Goal: Task Accomplishment & Management: Manage account settings

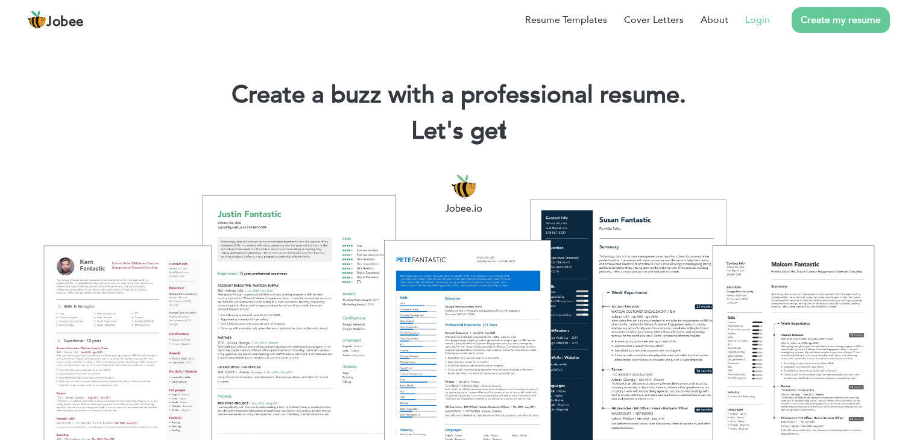
click at [758, 24] on link "Login" at bounding box center [757, 20] width 25 height 14
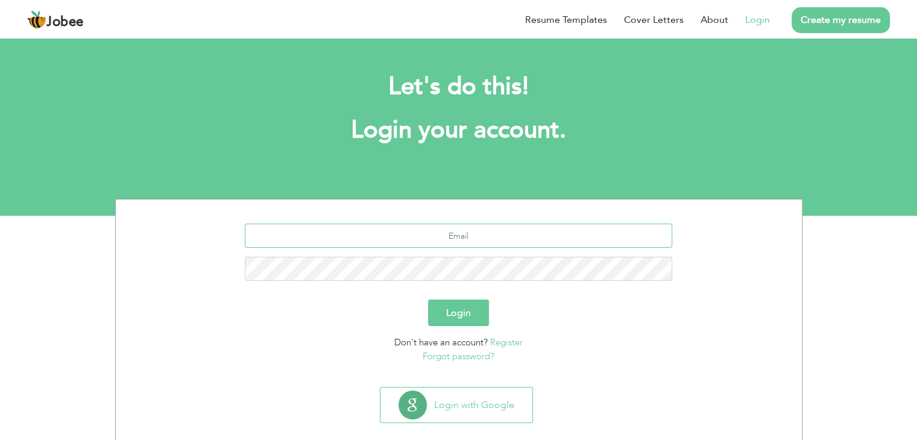
click at [473, 239] on input "text" at bounding box center [458, 236] width 427 height 24
type input "[EMAIL_ADDRESS][DOMAIN_NAME]"
click at [428, 300] on button "Login" at bounding box center [458, 313] width 61 height 27
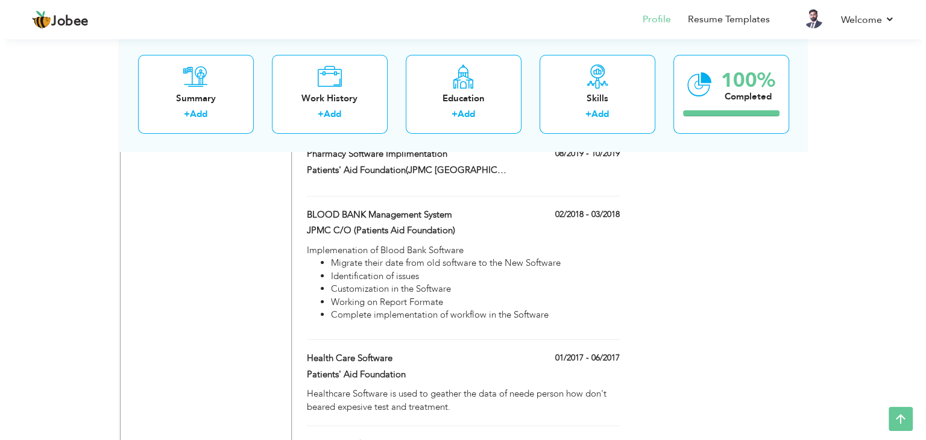
scroll to position [4398, 0]
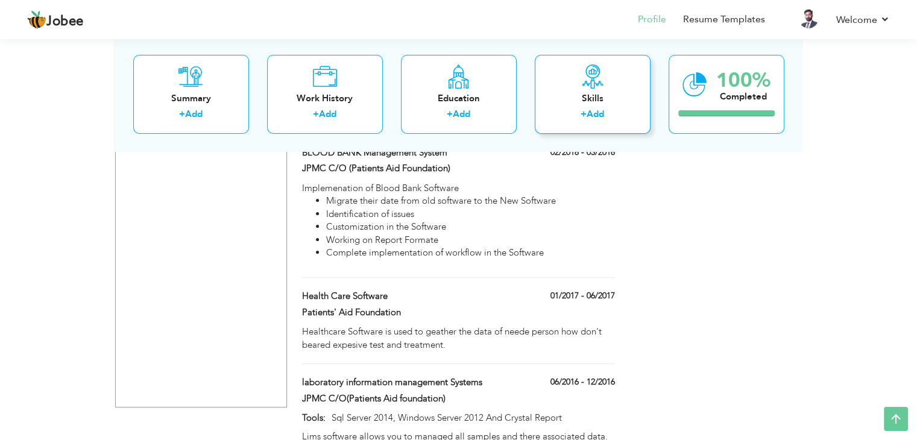
click at [599, 102] on div "Skills" at bounding box center [592, 98] width 96 height 13
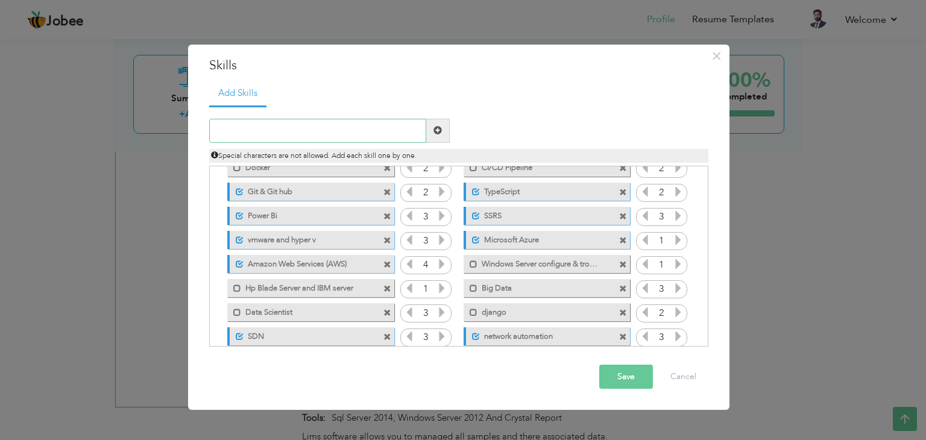
scroll to position [0, 0]
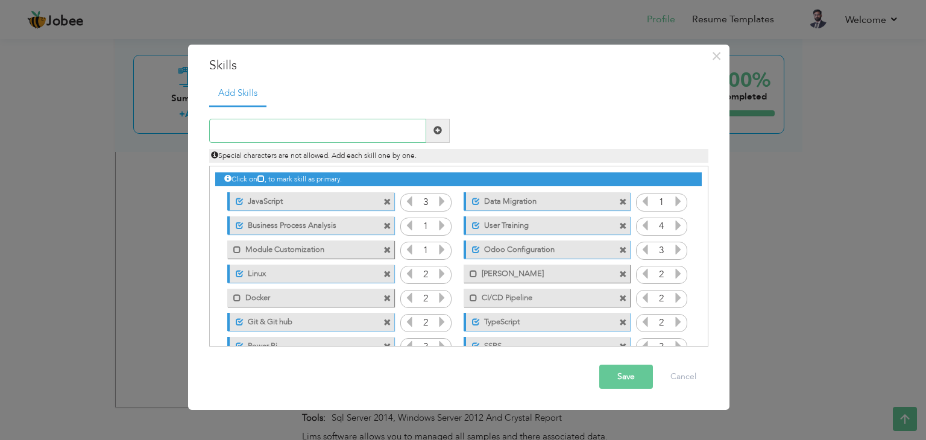
click at [253, 134] on input "text" at bounding box center [317, 131] width 217 height 24
click at [236, 128] on input "Genrative" at bounding box center [317, 131] width 217 height 24
type input "Generative AI"
click at [439, 128] on span at bounding box center [437, 130] width 8 height 8
click at [350, 130] on input "text" at bounding box center [317, 131] width 217 height 24
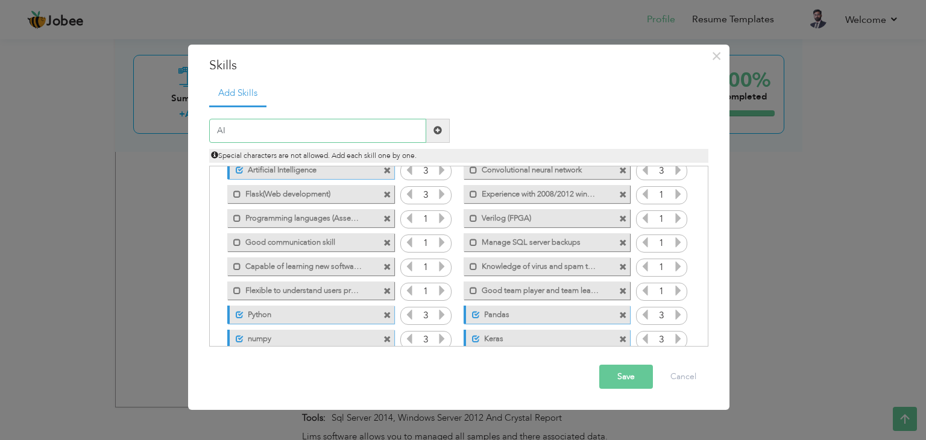
scroll to position [412, 0]
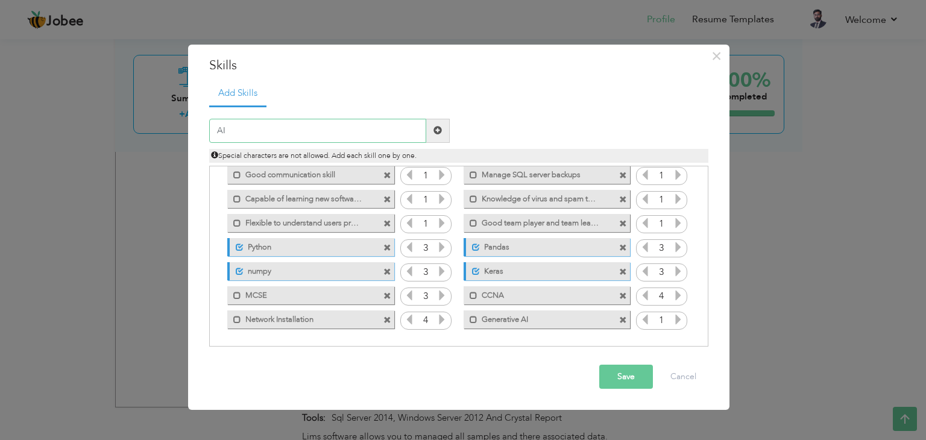
click at [246, 128] on input "AI" at bounding box center [317, 131] width 217 height 24
type input "A"
type input "AI Agents"
click at [436, 127] on span at bounding box center [437, 130] width 8 height 8
click at [675, 318] on icon at bounding box center [678, 319] width 11 height 11
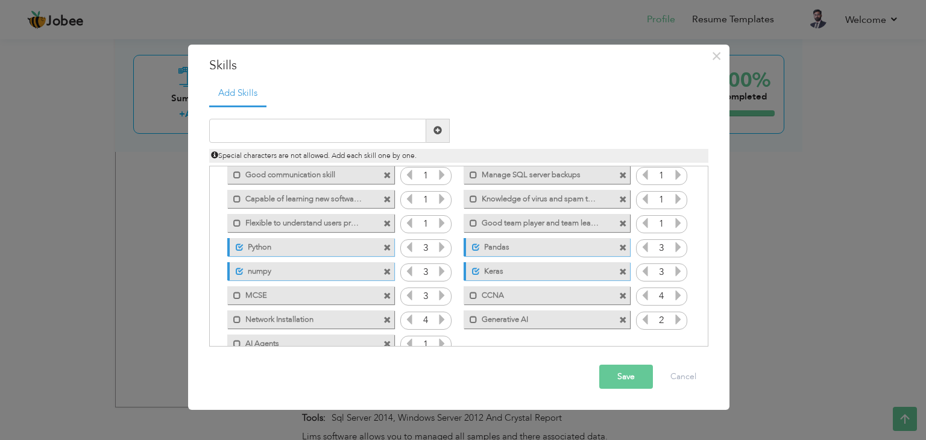
click at [673, 318] on icon at bounding box center [678, 319] width 11 height 11
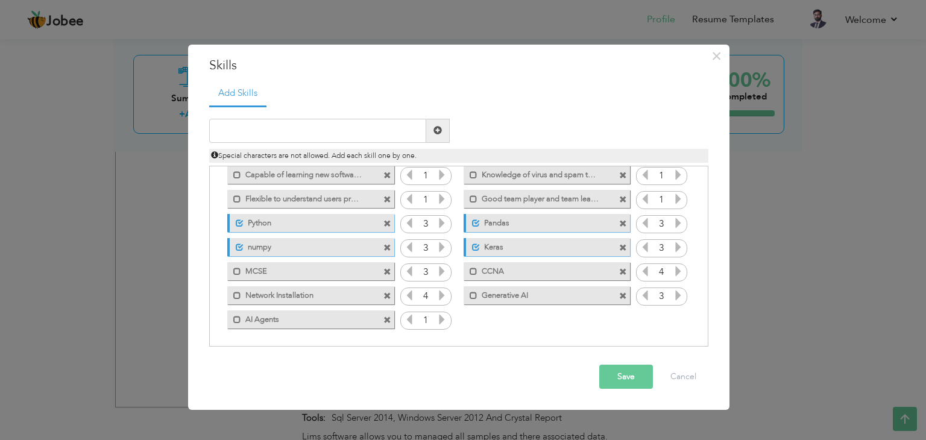
click at [442, 321] on icon at bounding box center [441, 319] width 11 height 11
click at [470, 295] on span at bounding box center [474, 296] width 8 height 8
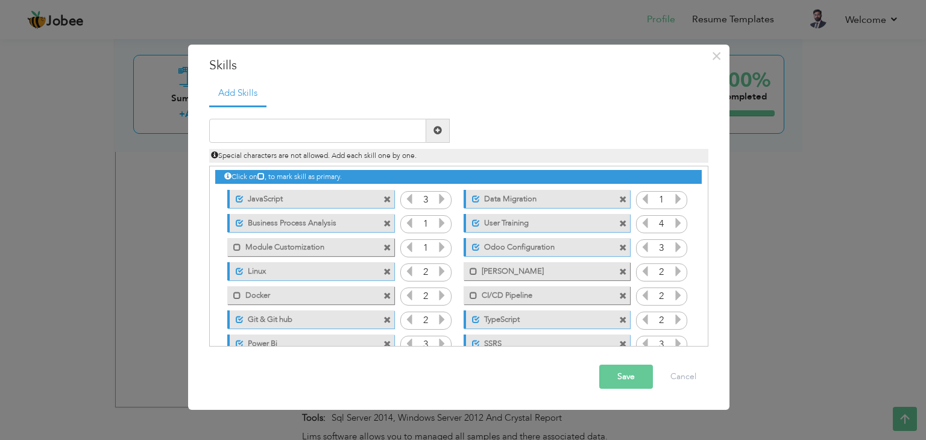
scroll to position [0, 0]
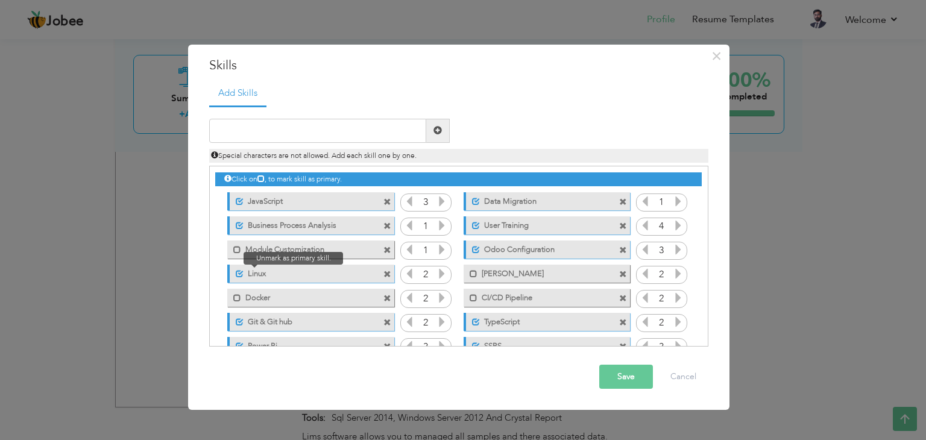
click at [235, 277] on div "Unmark as primary skill." at bounding box center [237, 271] width 14 height 13
click at [242, 271] on span at bounding box center [240, 274] width 8 height 8
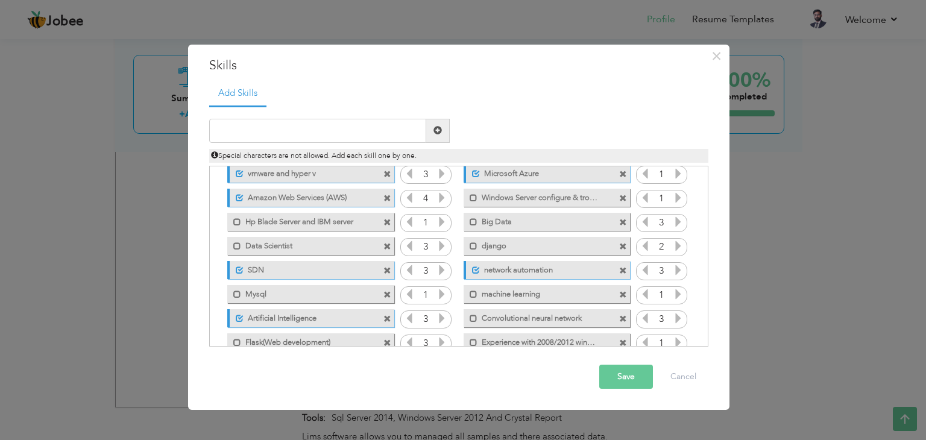
scroll to position [197, 0]
click at [616, 373] on button "Save" at bounding box center [626, 377] width 54 height 24
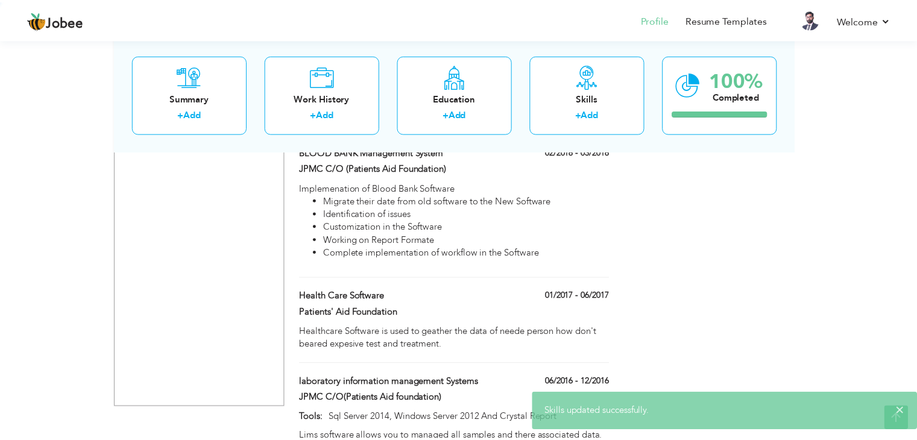
scroll to position [0, 0]
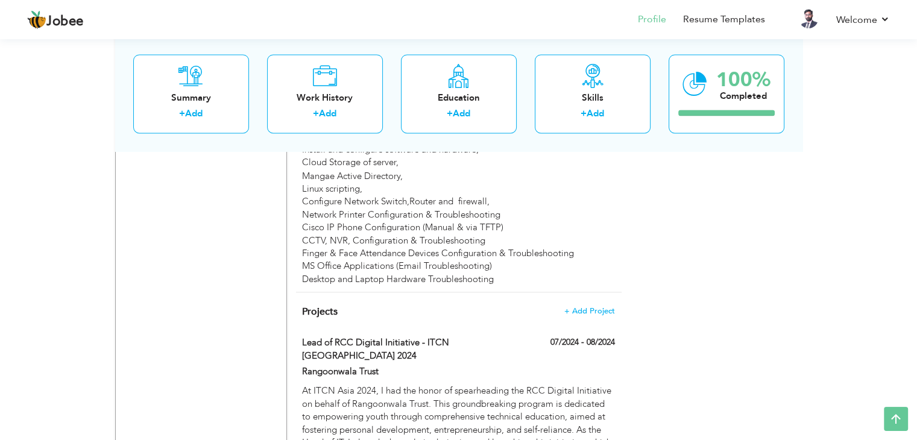
scroll to position [2125, 0]
click at [599, 307] on span "+ Add Project" at bounding box center [589, 311] width 51 height 8
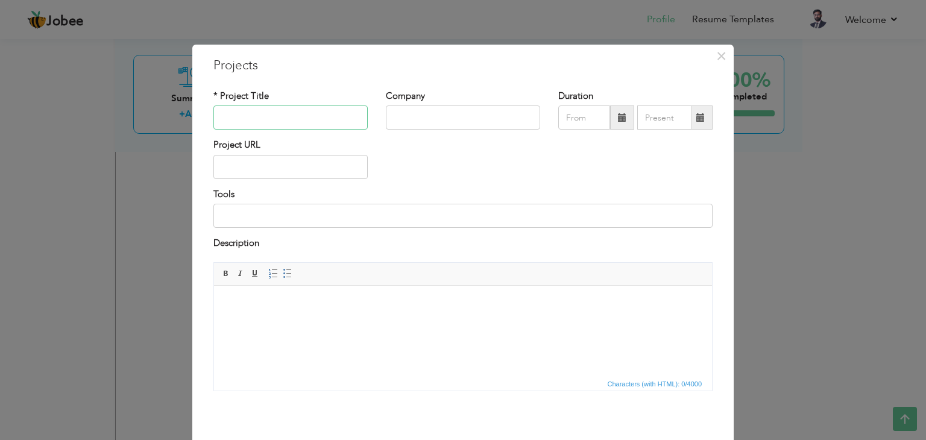
click at [247, 115] on input "text" at bounding box center [290, 118] width 154 height 24
click at [310, 119] on input "text" at bounding box center [290, 118] width 154 height 24
click at [244, 118] on input "text" at bounding box center [290, 118] width 154 height 24
click at [719, 55] on span "×" at bounding box center [721, 56] width 10 height 22
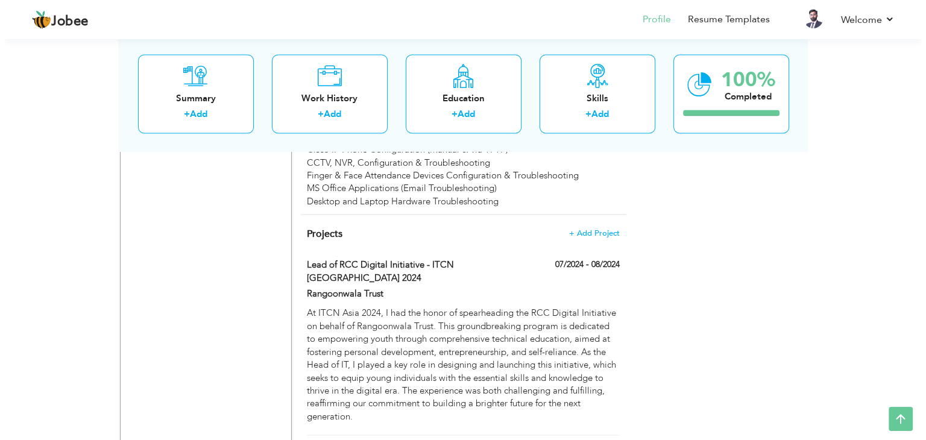
scroll to position [2154, 0]
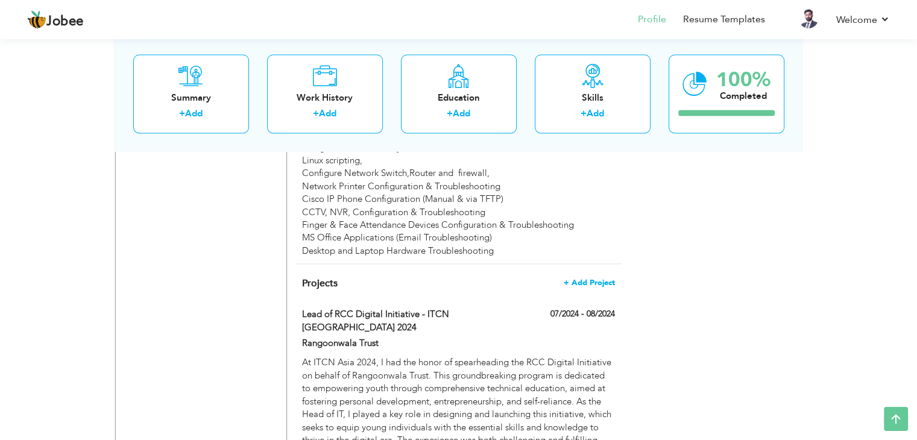
click at [593, 278] on span "+ Add Project" at bounding box center [589, 282] width 51 height 8
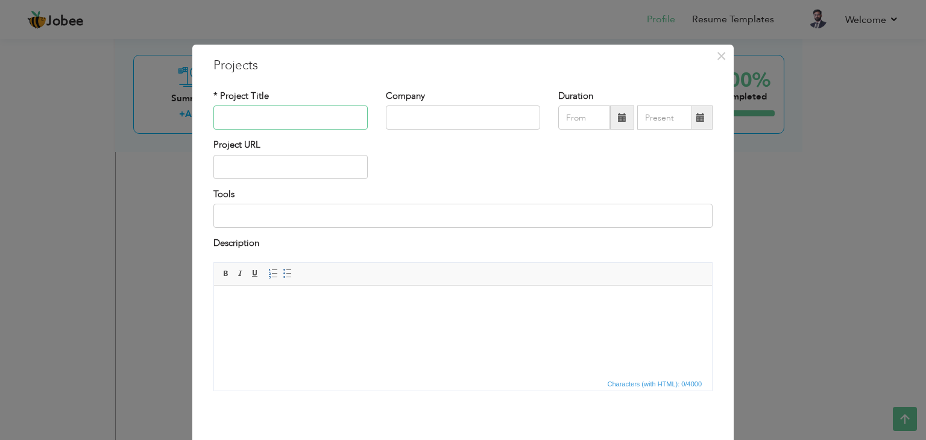
click at [285, 117] on input "text" at bounding box center [290, 118] width 154 height 24
type input "Odoo ERP"
click at [424, 119] on input "text" at bounding box center [463, 118] width 154 height 24
click at [486, 124] on input "Rangoonwalatrust" at bounding box center [463, 118] width 154 height 24
type input "Rangoonwalatrust"
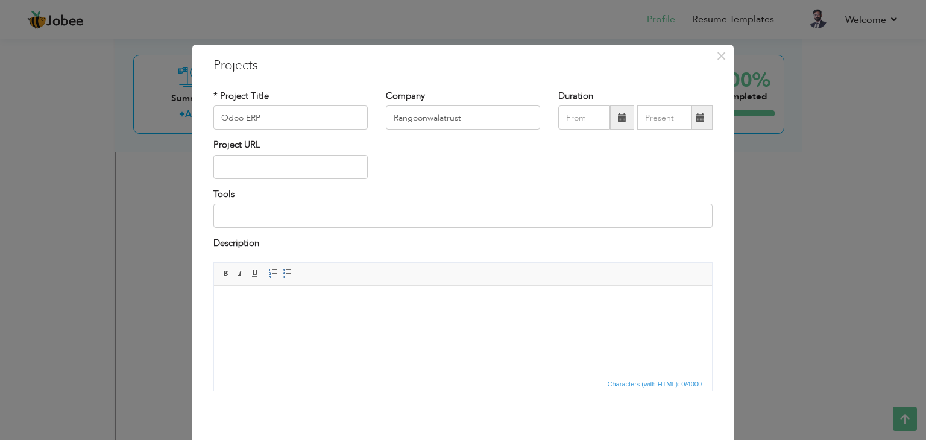
click at [618, 116] on span at bounding box center [622, 117] width 8 height 8
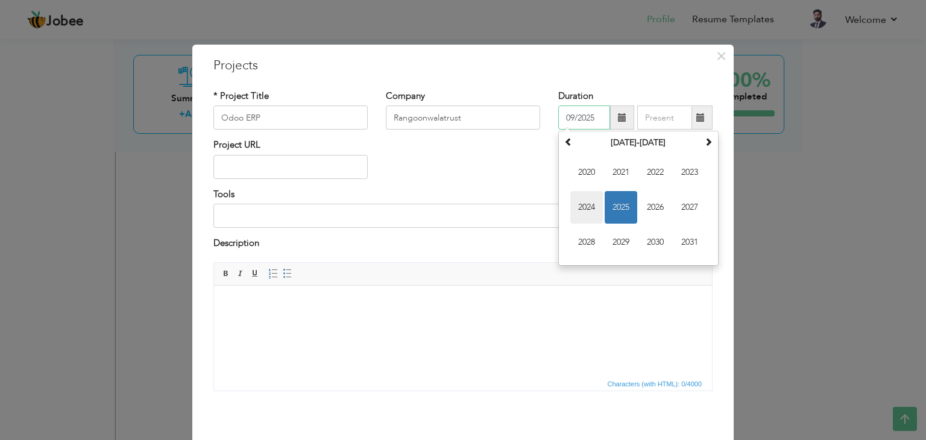
click at [587, 201] on span "2024" at bounding box center [586, 207] width 33 height 33
click at [707, 139] on span at bounding box center [708, 141] width 8 height 8
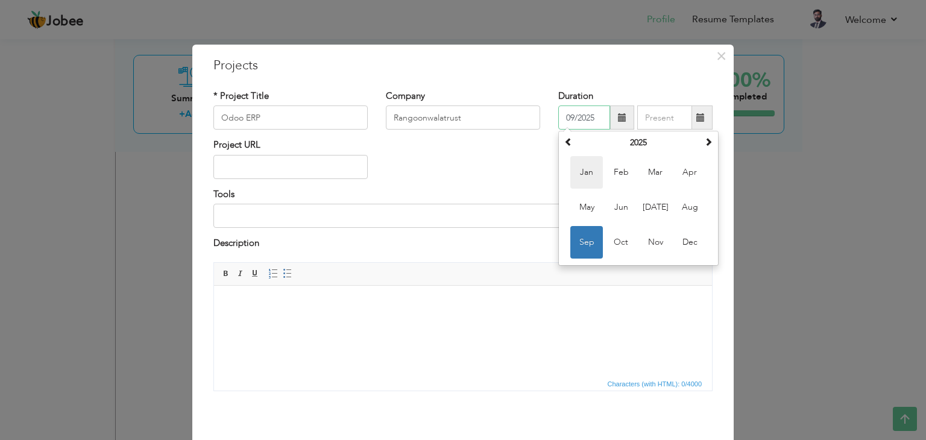
click at [586, 175] on span "Jan" at bounding box center [586, 172] width 33 height 33
type input "01/2025"
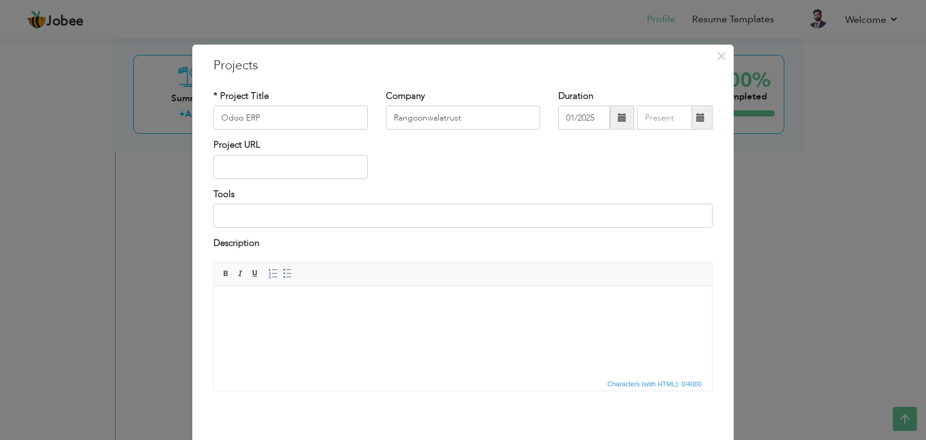
click at [697, 115] on span at bounding box center [700, 117] width 8 height 8
type input "09/2025"
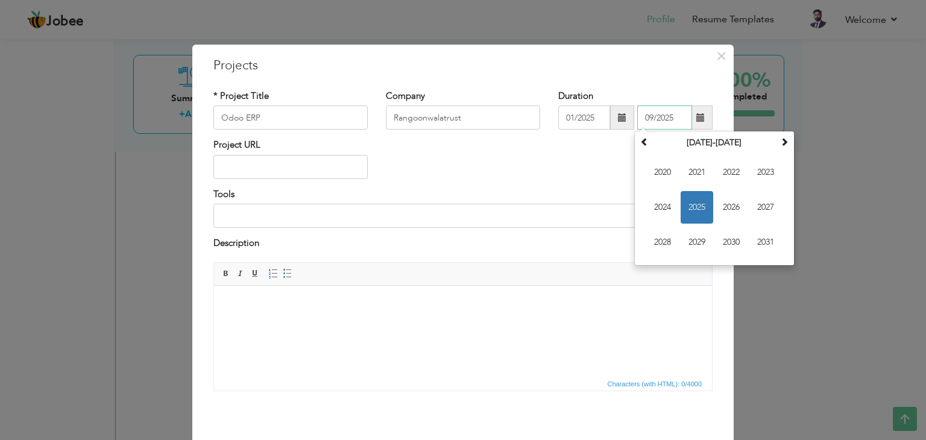
click at [692, 203] on span "2025" at bounding box center [697, 207] width 33 height 33
click at [657, 247] on span "Sep" at bounding box center [662, 242] width 33 height 33
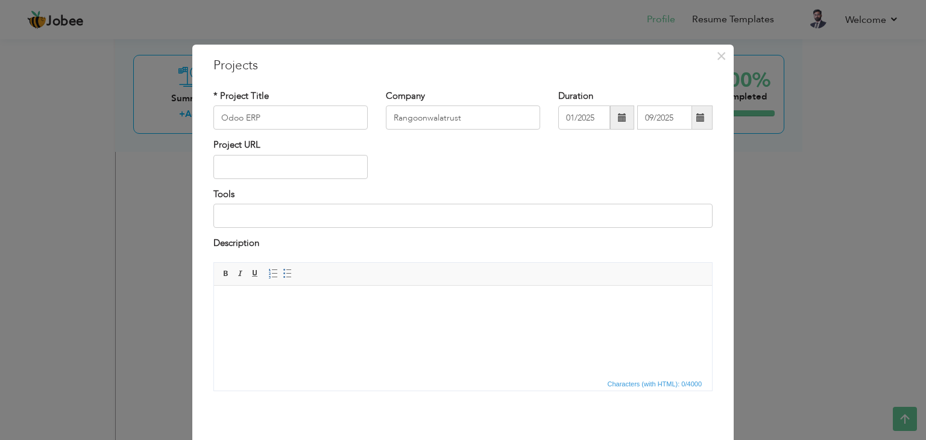
click at [250, 299] on body at bounding box center [463, 303] width 474 height 13
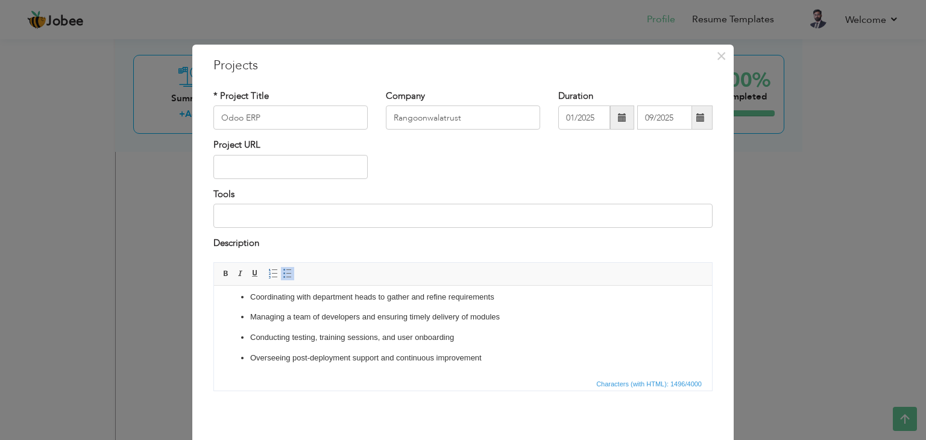
scroll to position [48, 0]
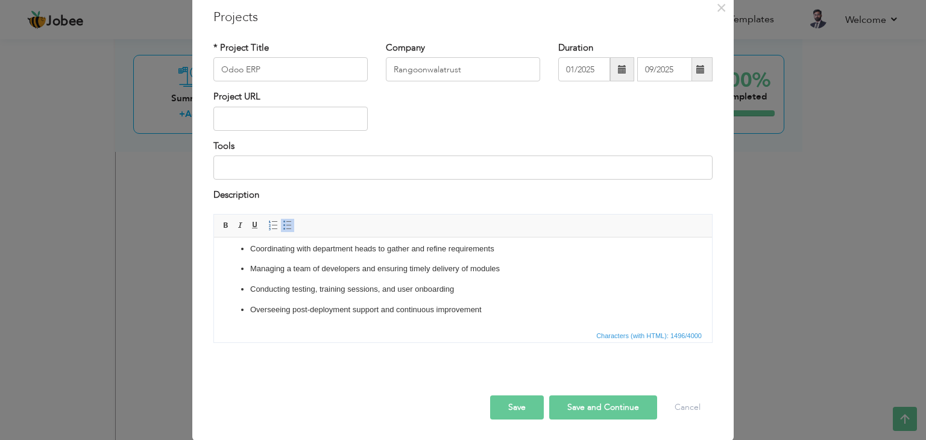
drag, startPoint x: 509, startPoint y: 406, endPoint x: 297, endPoint y: 73, distance: 394.4
click at [509, 406] on button "Save" at bounding box center [517, 407] width 54 height 24
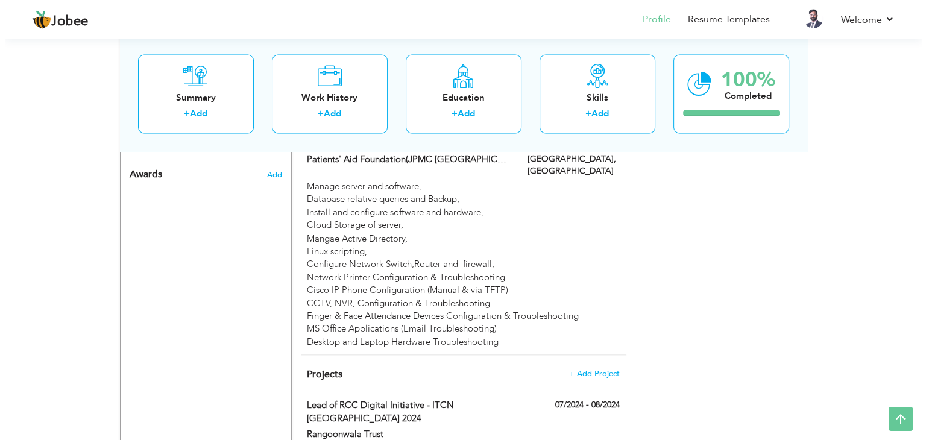
scroll to position [2062, 0]
click at [600, 369] on span "+ Add Project" at bounding box center [589, 373] width 51 height 8
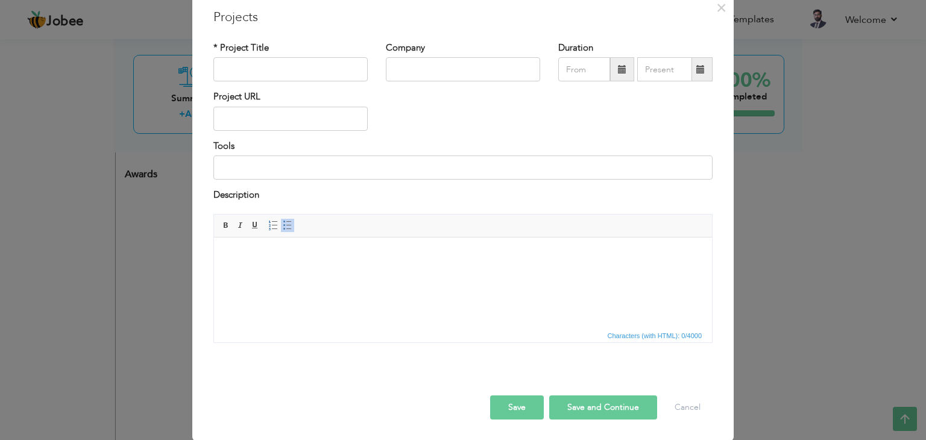
scroll to position [0, 0]
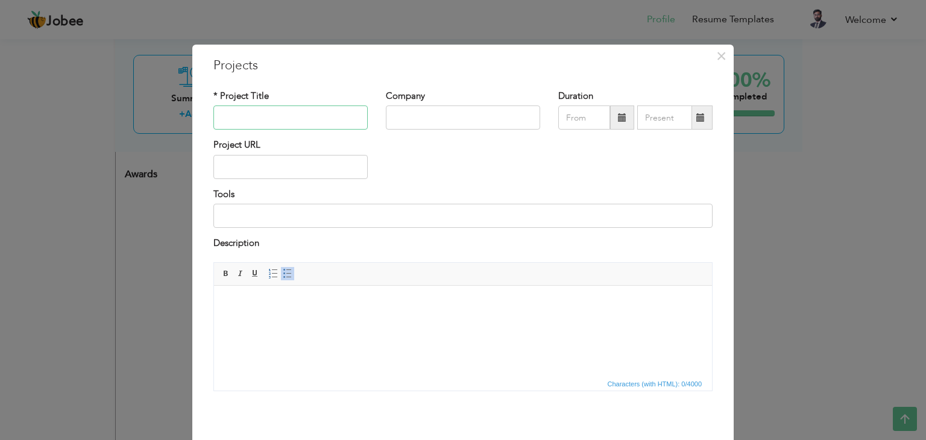
click at [264, 119] on input "text" at bounding box center [290, 118] width 154 height 24
type input "C"
drag, startPoint x: 286, startPoint y: 112, endPoint x: 78, endPoint y: 117, distance: 207.5
click at [78, 117] on div "× Projects * Project Title Hosting Company Duration Project URL Tools" at bounding box center [463, 220] width 926 height 440
paste input "& Domain Migration – Namecheap to Hostinger"
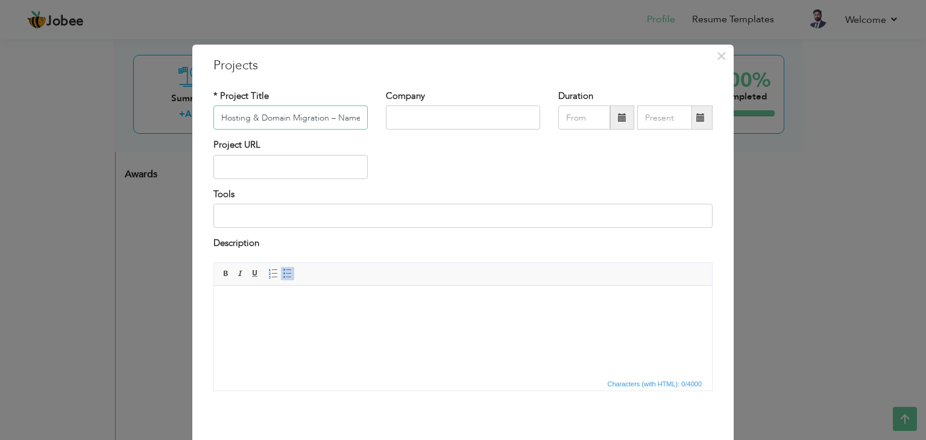
scroll to position [0, 72]
type input "Hosting & Domain Migration – Namecheap to Hostinger"
click at [330, 293] on html at bounding box center [463, 303] width 498 height 37
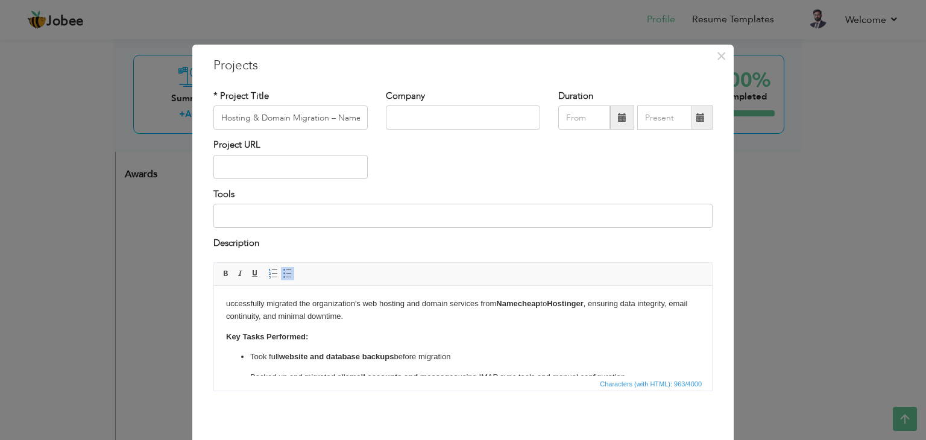
click at [226, 303] on p "uccessfully migrated the organization's web hosting and domain services from Na…" at bounding box center [463, 309] width 474 height 25
click at [434, 114] on input "text" at bounding box center [463, 118] width 154 height 24
type input "Rangoonwalatrust"
click at [621, 114] on span at bounding box center [622, 117] width 8 height 8
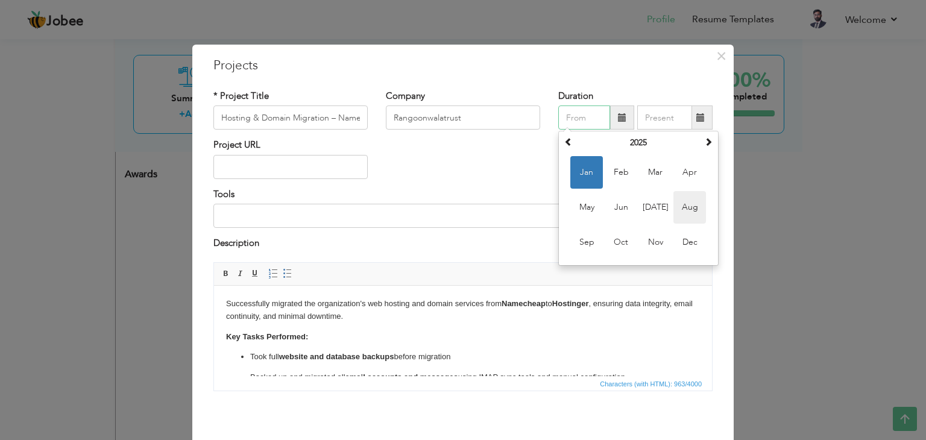
click at [673, 203] on span "Aug" at bounding box center [689, 207] width 33 height 33
type input "08/2025"
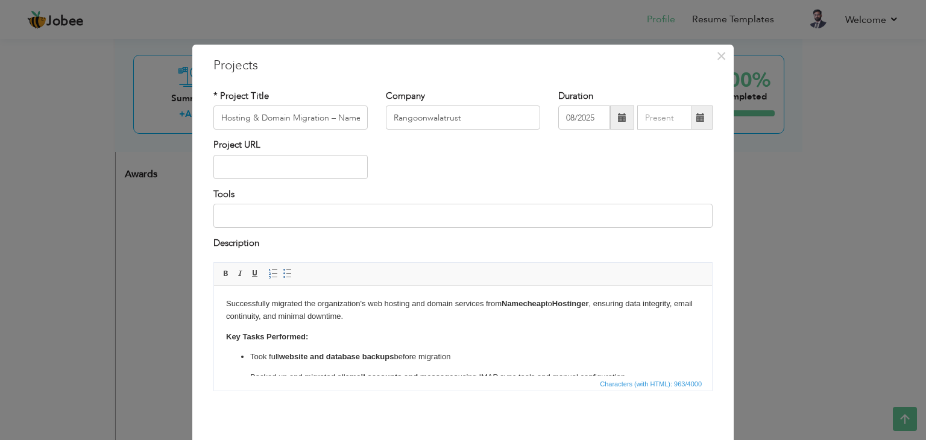
click at [696, 121] on span at bounding box center [700, 117] width 8 height 8
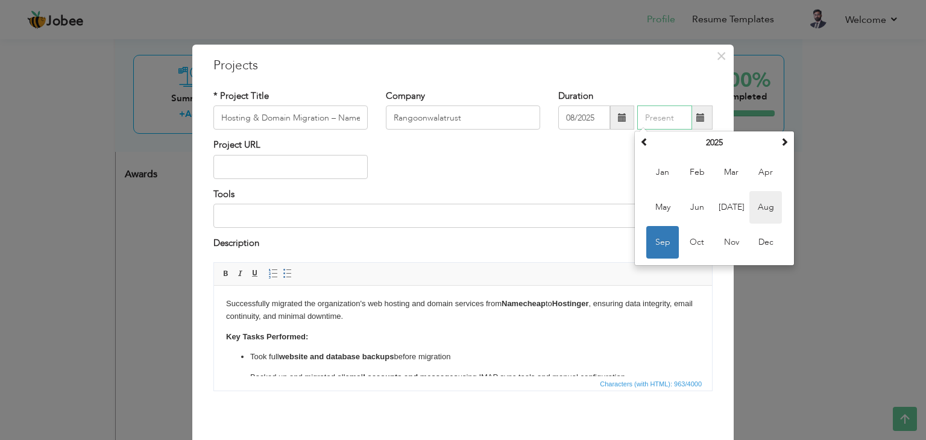
click at [756, 215] on span "Aug" at bounding box center [765, 207] width 33 height 33
type input "08/2025"
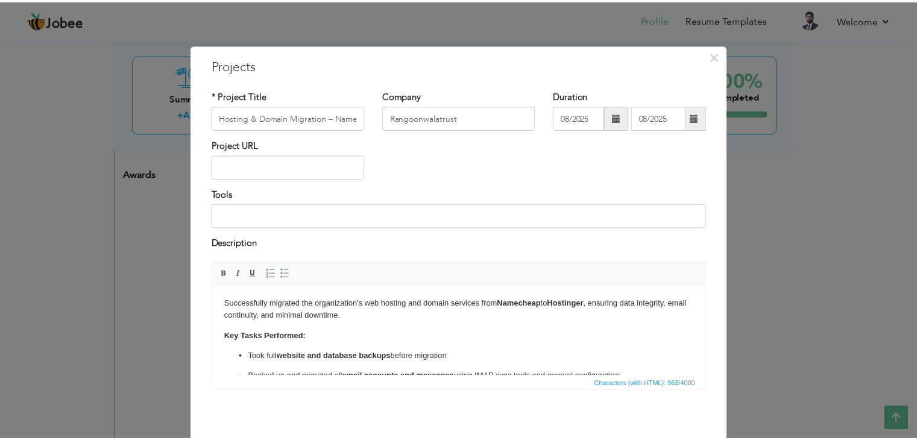
scroll to position [48, 0]
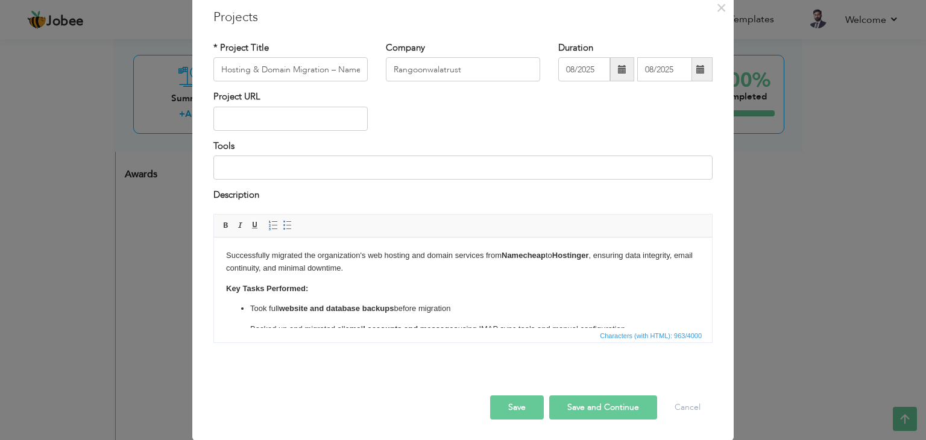
click at [504, 401] on button "Save" at bounding box center [517, 407] width 54 height 24
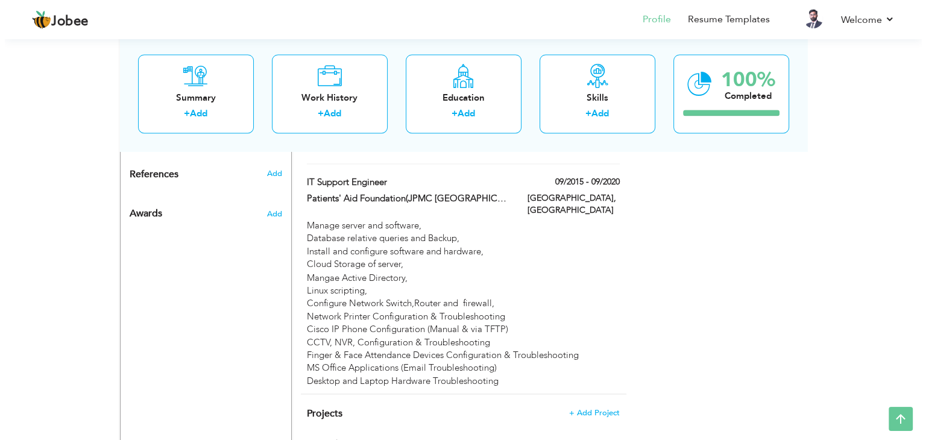
scroll to position [2022, 0]
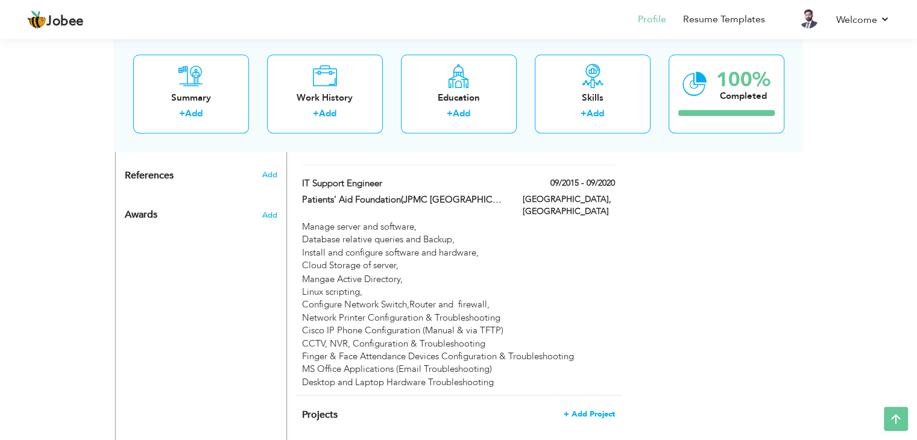
click at [600, 409] on span "+ Add Project" at bounding box center [589, 413] width 51 height 8
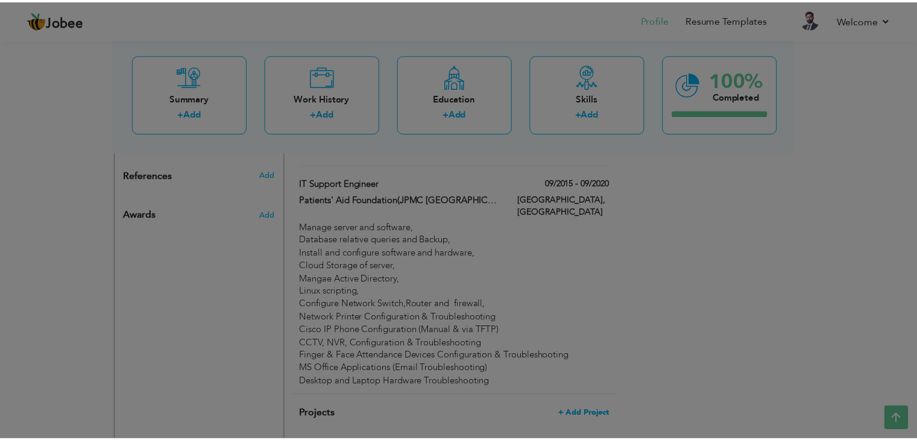
scroll to position [0, 0]
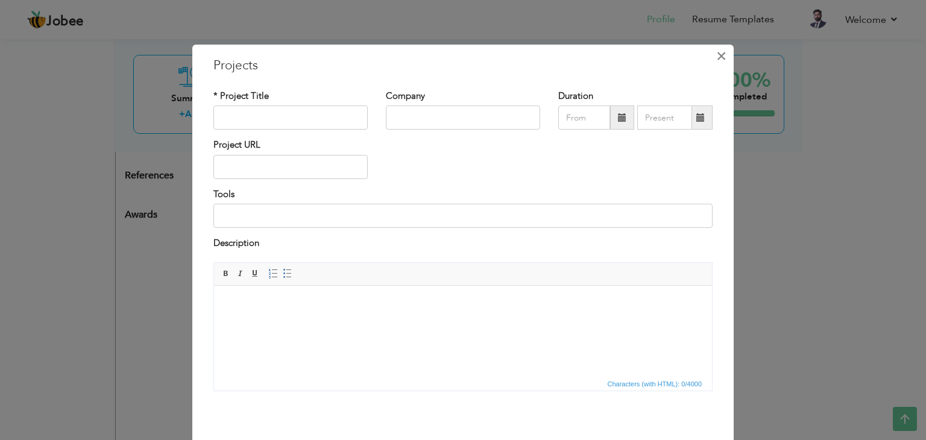
click at [716, 59] on span "×" at bounding box center [721, 56] width 10 height 22
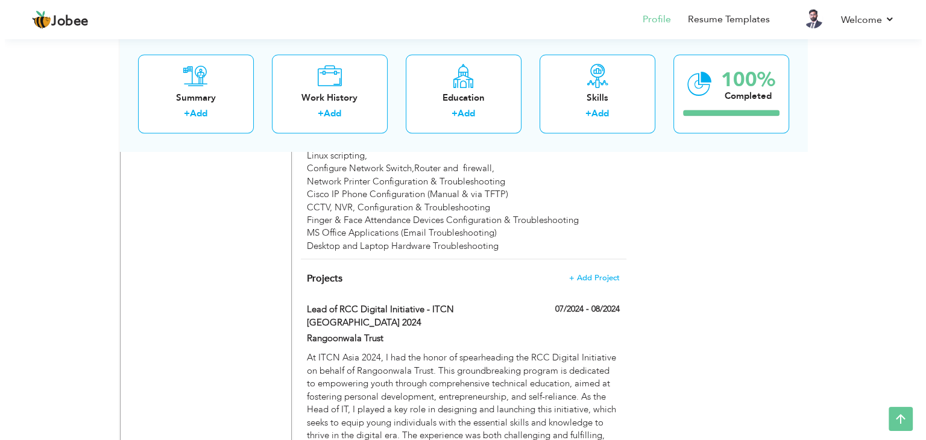
scroll to position [2159, 0]
click at [586, 273] on span "+ Add Project" at bounding box center [589, 277] width 51 height 8
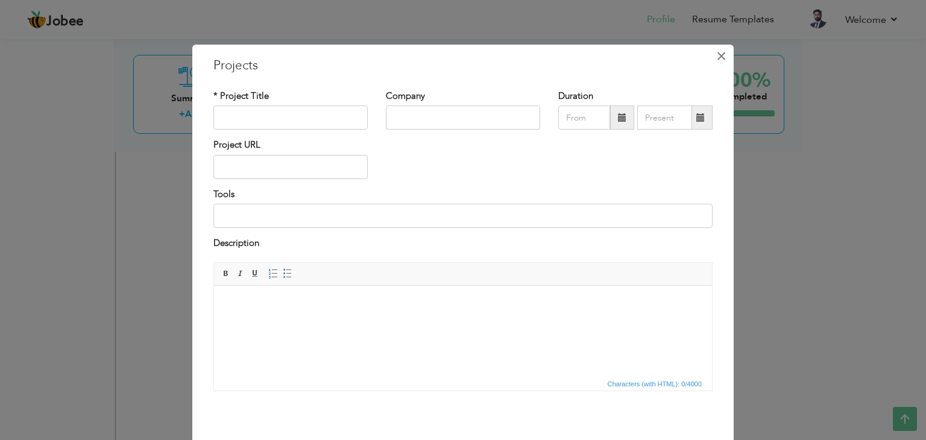
click at [716, 55] on span "×" at bounding box center [721, 56] width 10 height 22
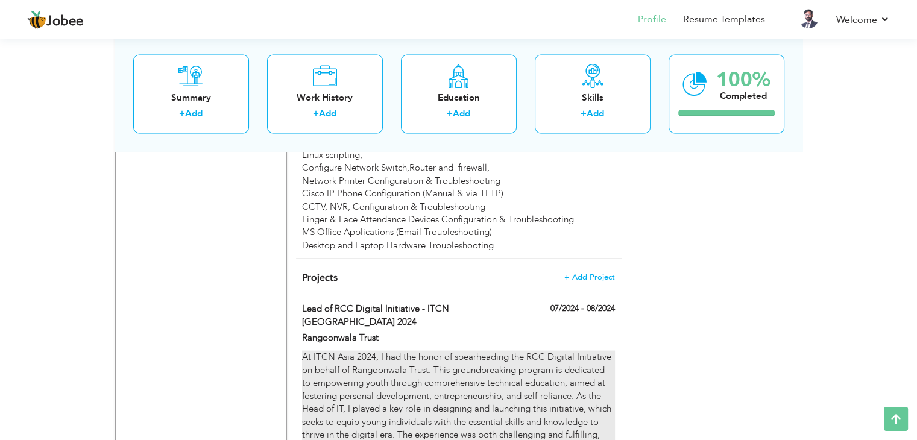
drag, startPoint x: 297, startPoint y: 238, endPoint x: 386, endPoint y: 348, distance: 141.8
click at [386, 348] on div "Lead of RCC Digital Initiative - ITCN [GEOGRAPHIC_DATA] 2024 07/2024 - 08/2024 …" at bounding box center [458, 390] width 312 height 177
type input "Lead of RCC Digital Initiative - ITCN [GEOGRAPHIC_DATA] 2024"
type input "Rangoonwala Trust"
type input "07/2024"
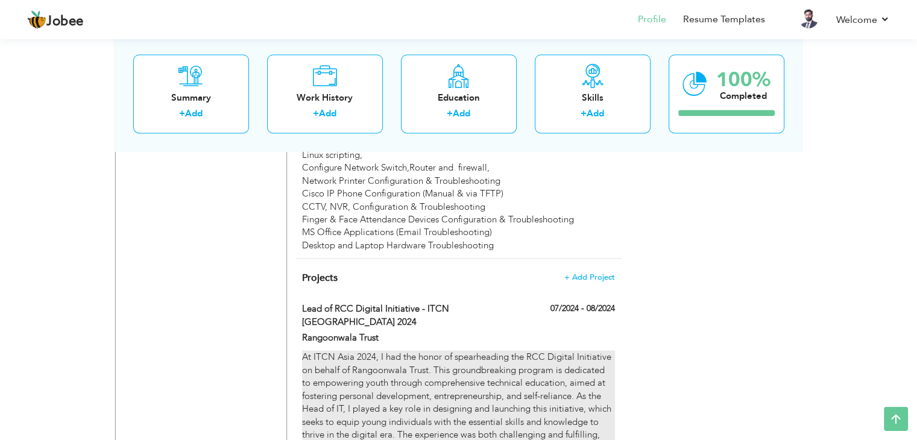
type input "08/2024"
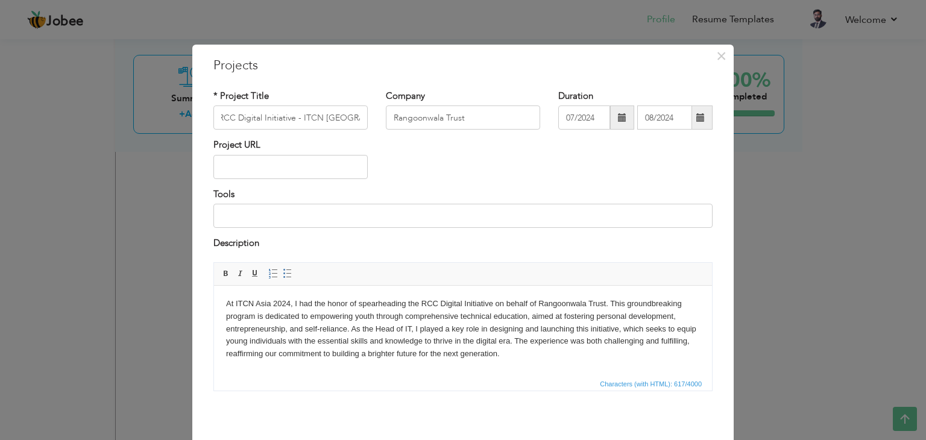
scroll to position [0, 0]
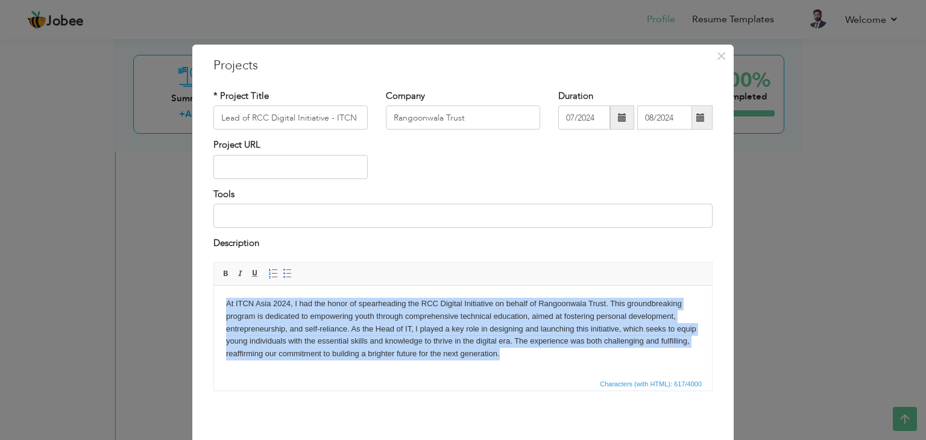
drag, startPoint x: 506, startPoint y: 357, endPoint x: 182, endPoint y: 300, distance: 329.4
click at [214, 300] on html "At ITCN Asia 2024, I had the honor of spearheading the RCC Digital Initiative o…" at bounding box center [463, 328] width 498 height 87
copy body "At ITCN Asia 2024, I had the honor of spearheading the RCC Digital Initiative o…"
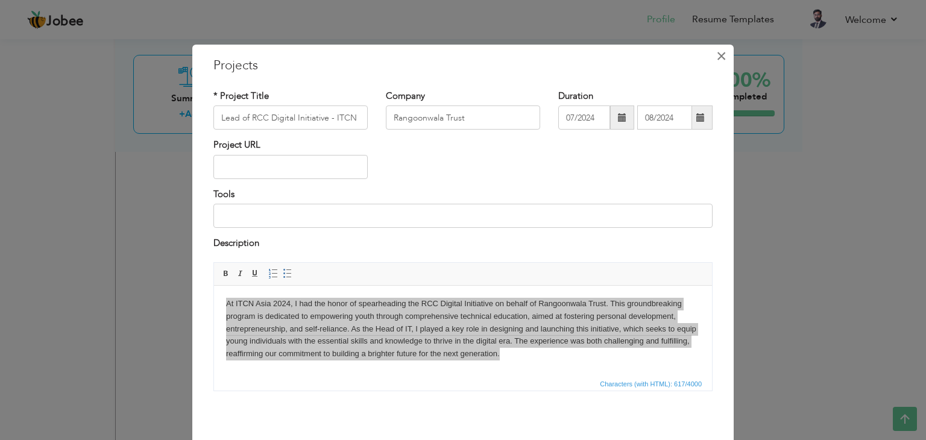
click at [716, 52] on span "×" at bounding box center [721, 56] width 10 height 22
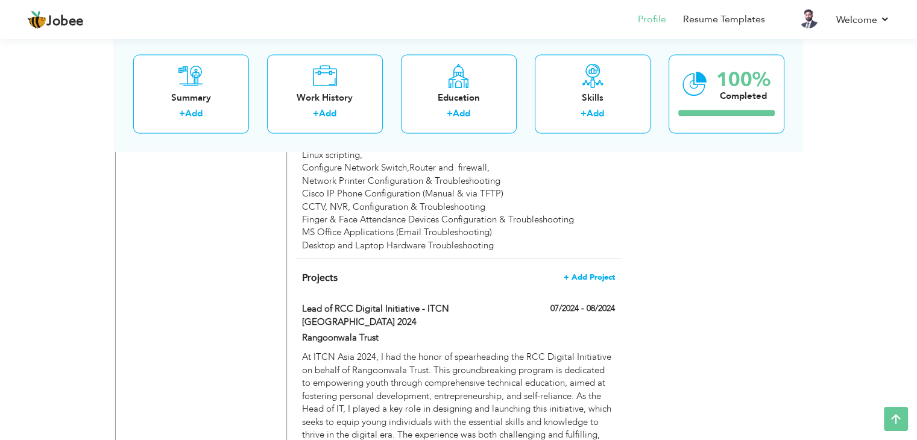
click at [603, 273] on span "+ Add Project" at bounding box center [589, 277] width 51 height 8
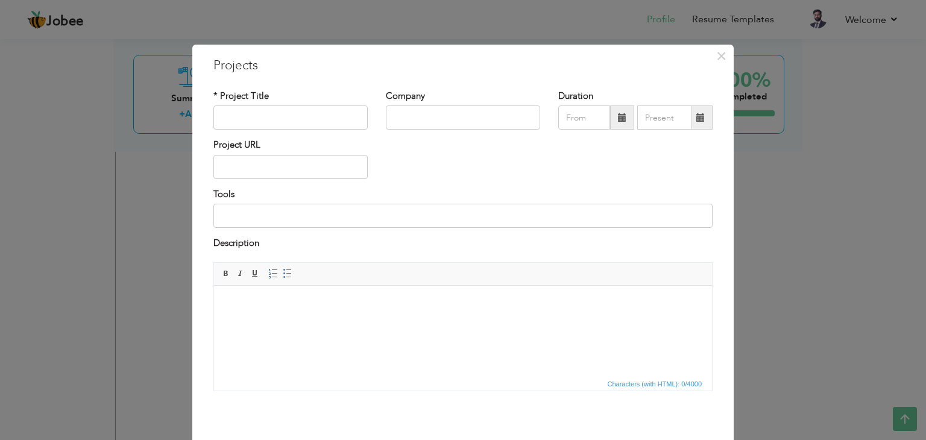
click at [282, 300] on body at bounding box center [463, 303] width 474 height 13
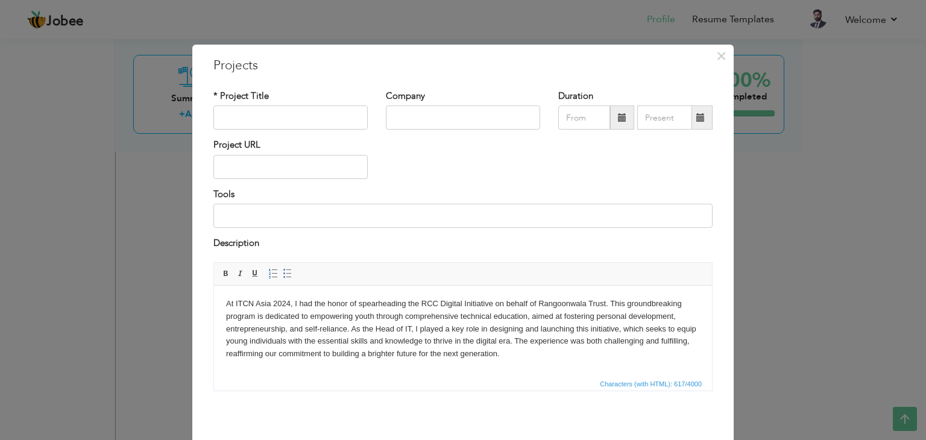
click at [289, 303] on body "At ITCN Asia 2024, I had the honor of spearheading the RCC Digital Initiative o…" at bounding box center [463, 328] width 474 height 63
click at [304, 122] on input "text" at bounding box center [290, 118] width 154 height 24
type input "ITCN 2025"
click at [465, 119] on input "text" at bounding box center [463, 118] width 154 height 24
click at [440, 121] on input "Rangoonwalatrust" at bounding box center [463, 118] width 154 height 24
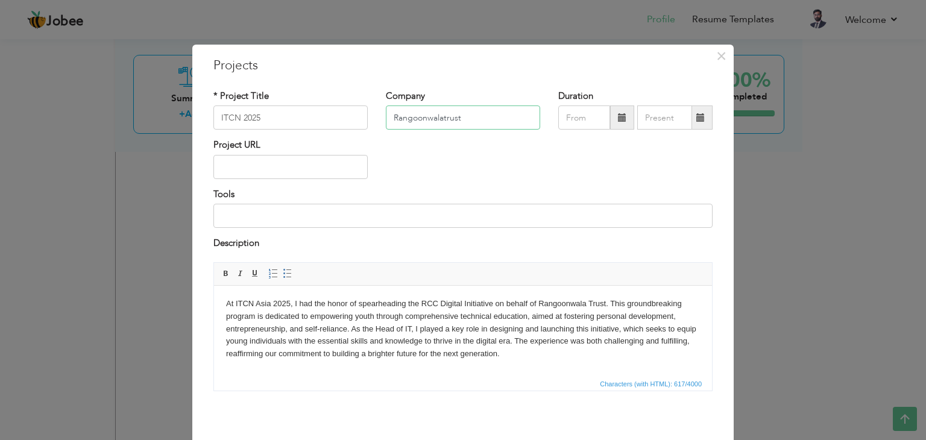
drag, startPoint x: 440, startPoint y: 121, endPoint x: 402, endPoint y: 112, distance: 38.6
click at [402, 112] on input "Rangoonwalatrust" at bounding box center [463, 118] width 154 height 24
type input "Rangoonwalatrust"
click at [618, 113] on span at bounding box center [622, 117] width 8 height 8
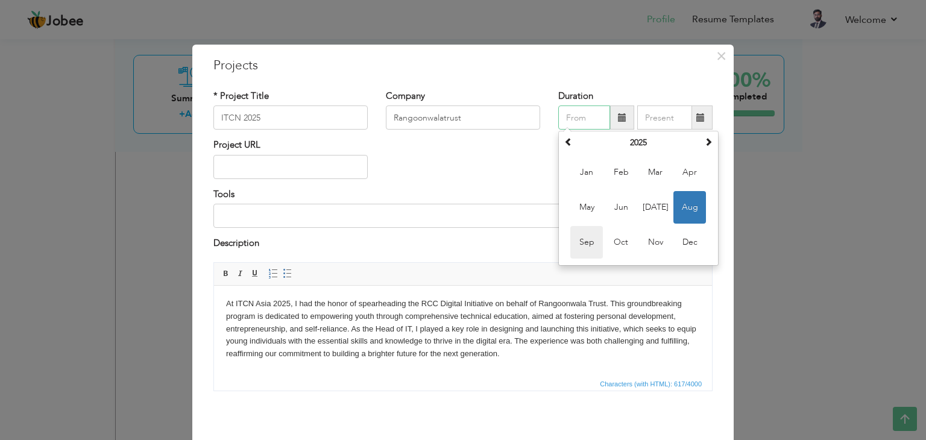
click at [578, 240] on span "Sep" at bounding box center [586, 242] width 33 height 33
type input "09/2025"
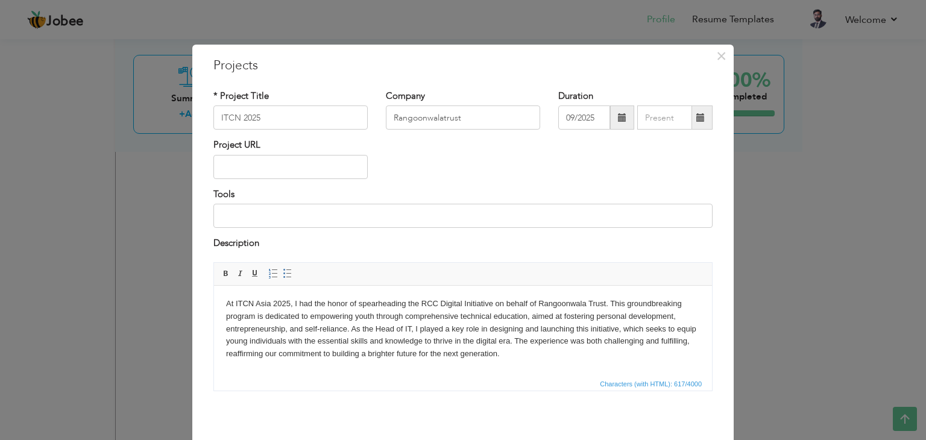
click at [696, 116] on span at bounding box center [700, 117] width 8 height 8
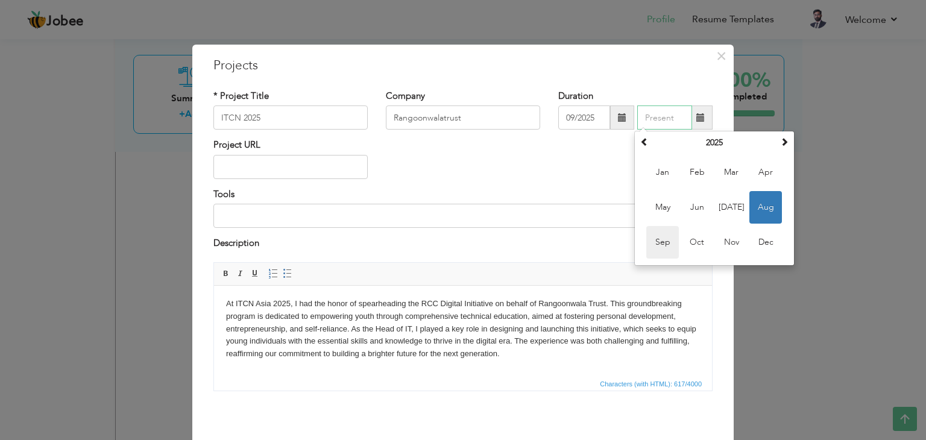
click at [667, 240] on span "Sep" at bounding box center [662, 242] width 33 height 33
type input "09/2025"
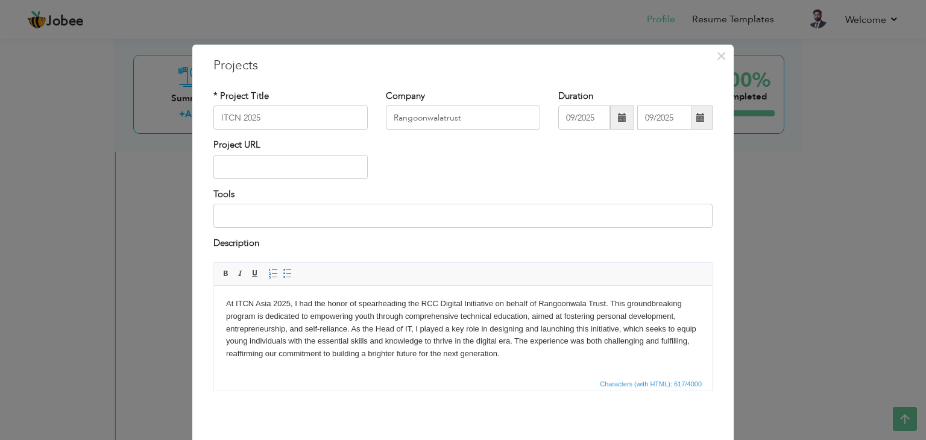
click at [446, 180] on div "Project URL" at bounding box center [462, 163] width 517 height 49
click at [610, 119] on span at bounding box center [622, 118] width 24 height 24
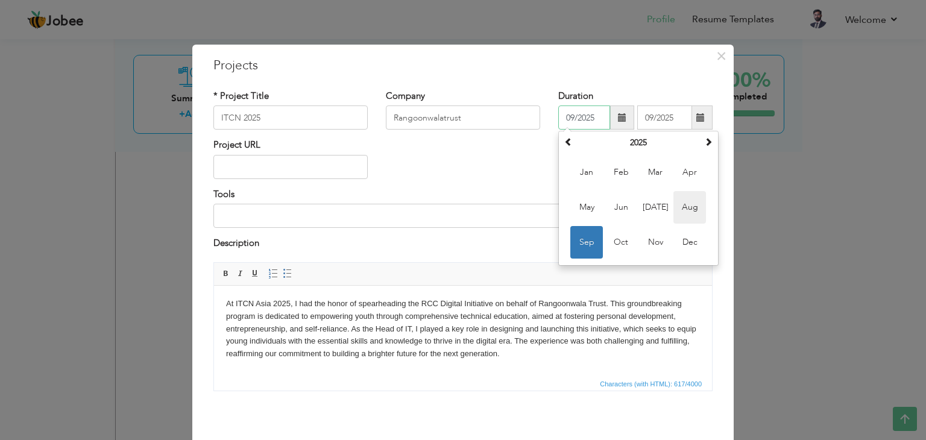
click at [680, 206] on span "Aug" at bounding box center [689, 207] width 33 height 33
type input "08/2025"
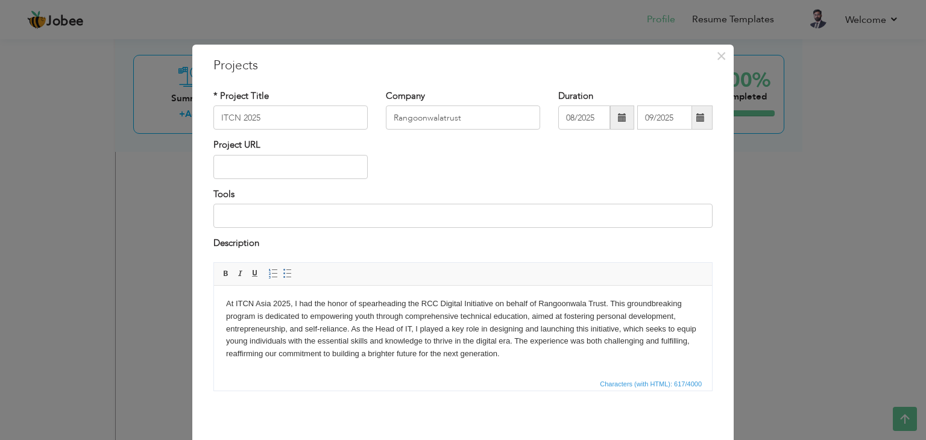
click at [463, 164] on div "Project URL" at bounding box center [462, 163] width 517 height 49
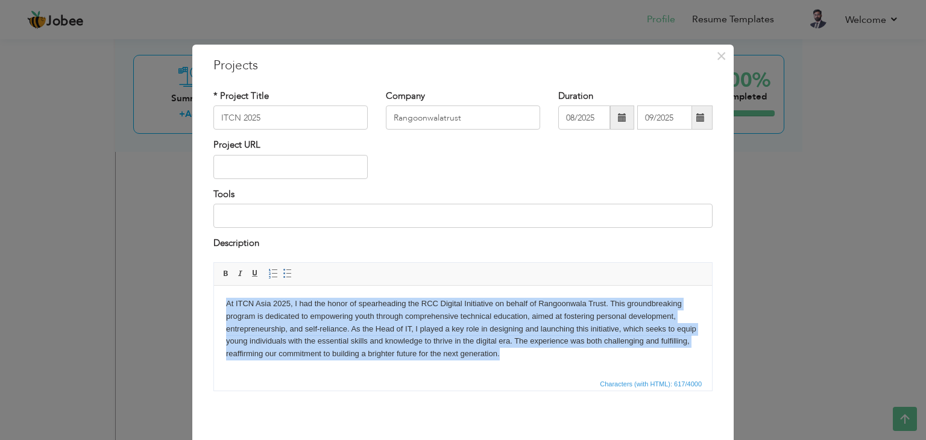
drag, startPoint x: 551, startPoint y: 361, endPoint x: 405, endPoint y: 577, distance: 261.0
click at [214, 292] on html "At ITCN Asia 2025, I had the honor of spearheading the RCC Digital Initiative o…" at bounding box center [463, 328] width 498 height 87
copy body "At ITCN Asia 2025, I had the honor of spearheading the RCC Digital Initiative o…"
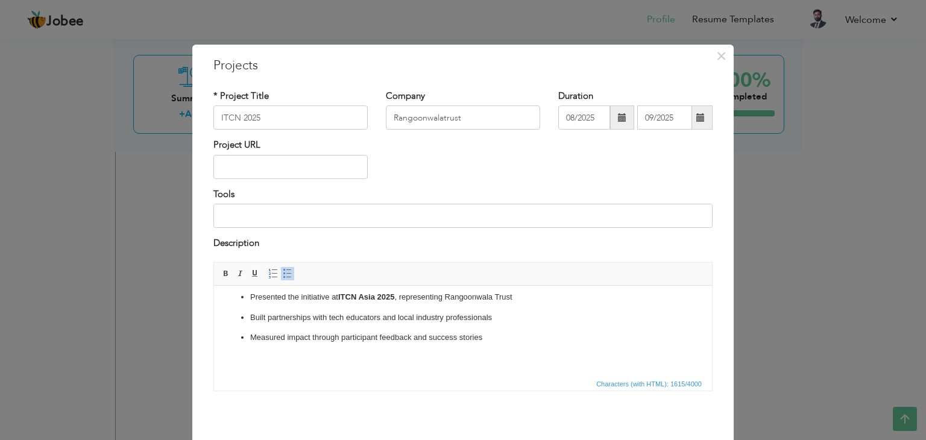
scroll to position [48, 0]
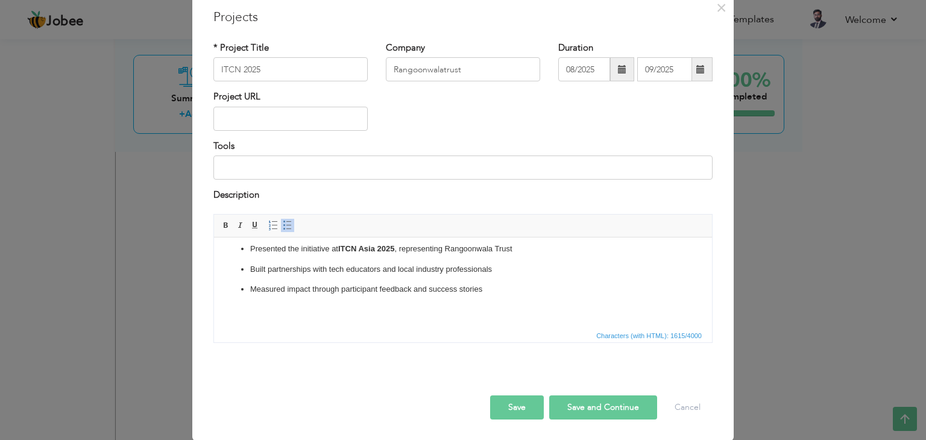
click at [520, 403] on button "Save" at bounding box center [517, 407] width 54 height 24
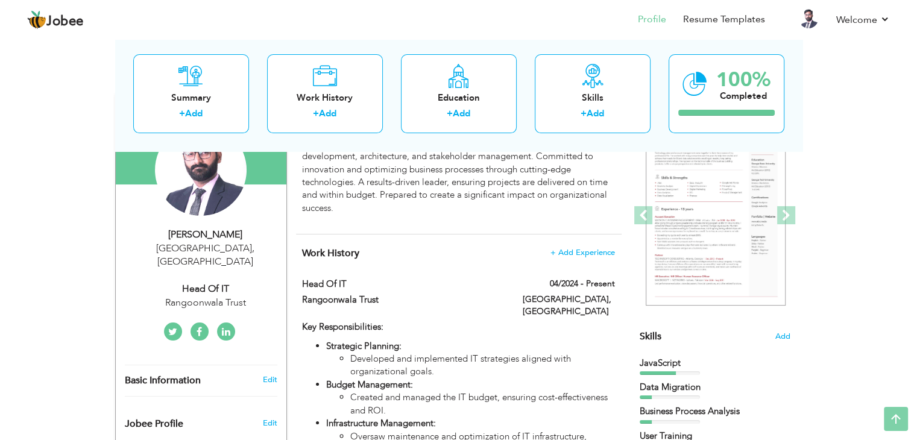
scroll to position [0, 0]
